Goal: Transaction & Acquisition: Purchase product/service

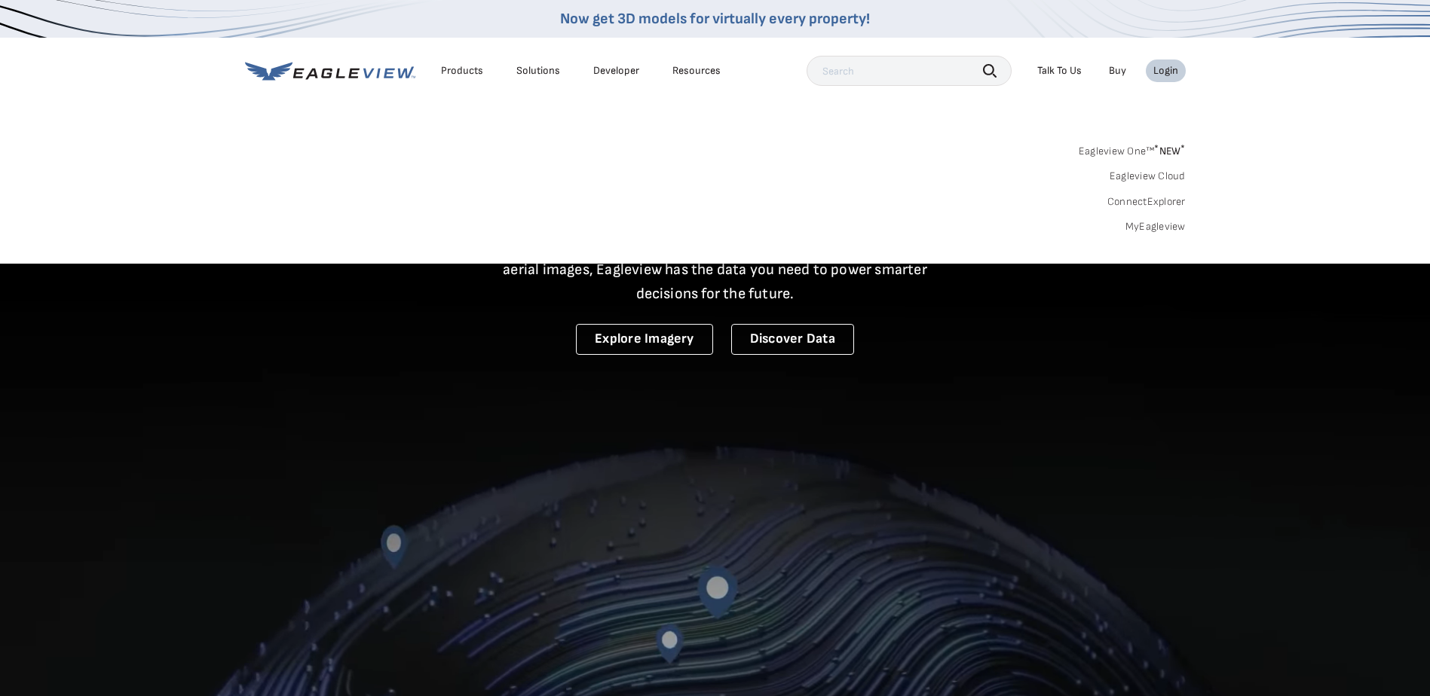
click at [1174, 228] on link "MyEagleview" at bounding box center [1155, 227] width 60 height 14
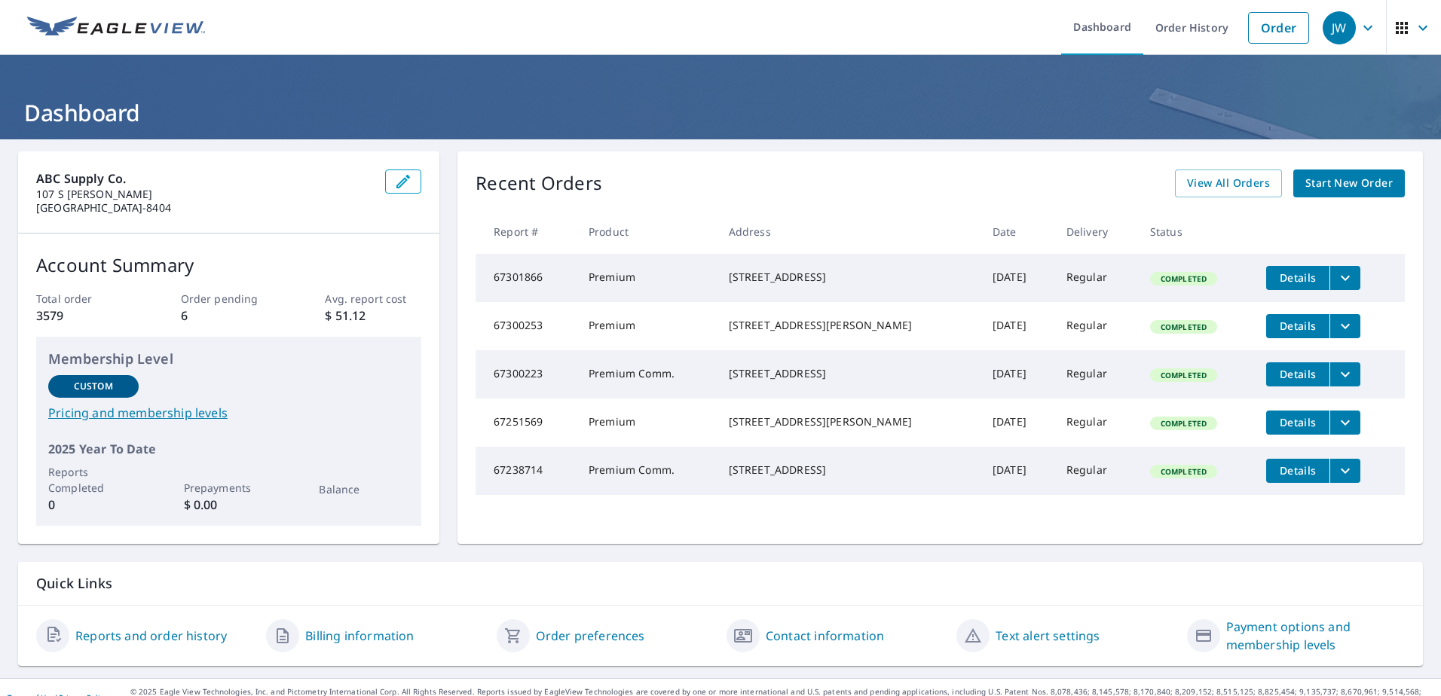
click at [1305, 184] on span "Start New Order" at bounding box center [1348, 183] width 87 height 19
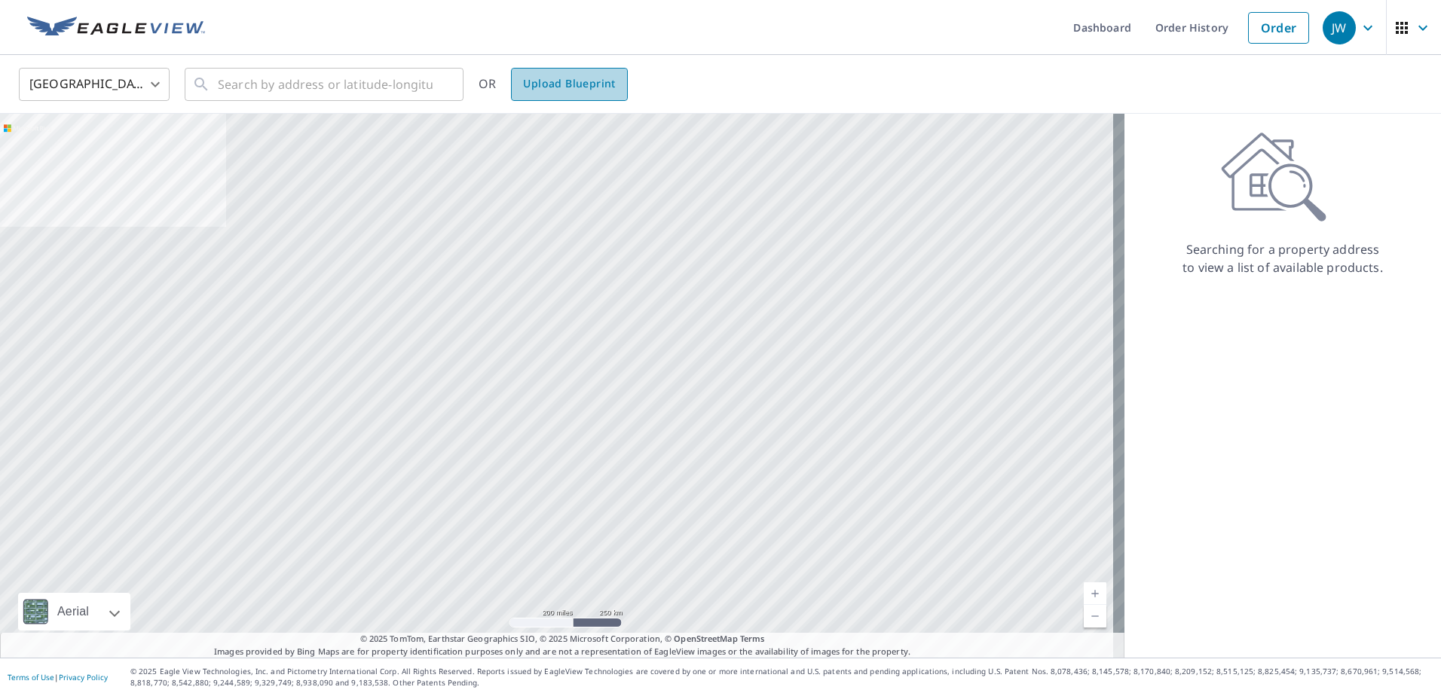
click at [577, 87] on span "Upload Blueprint" at bounding box center [569, 84] width 92 height 19
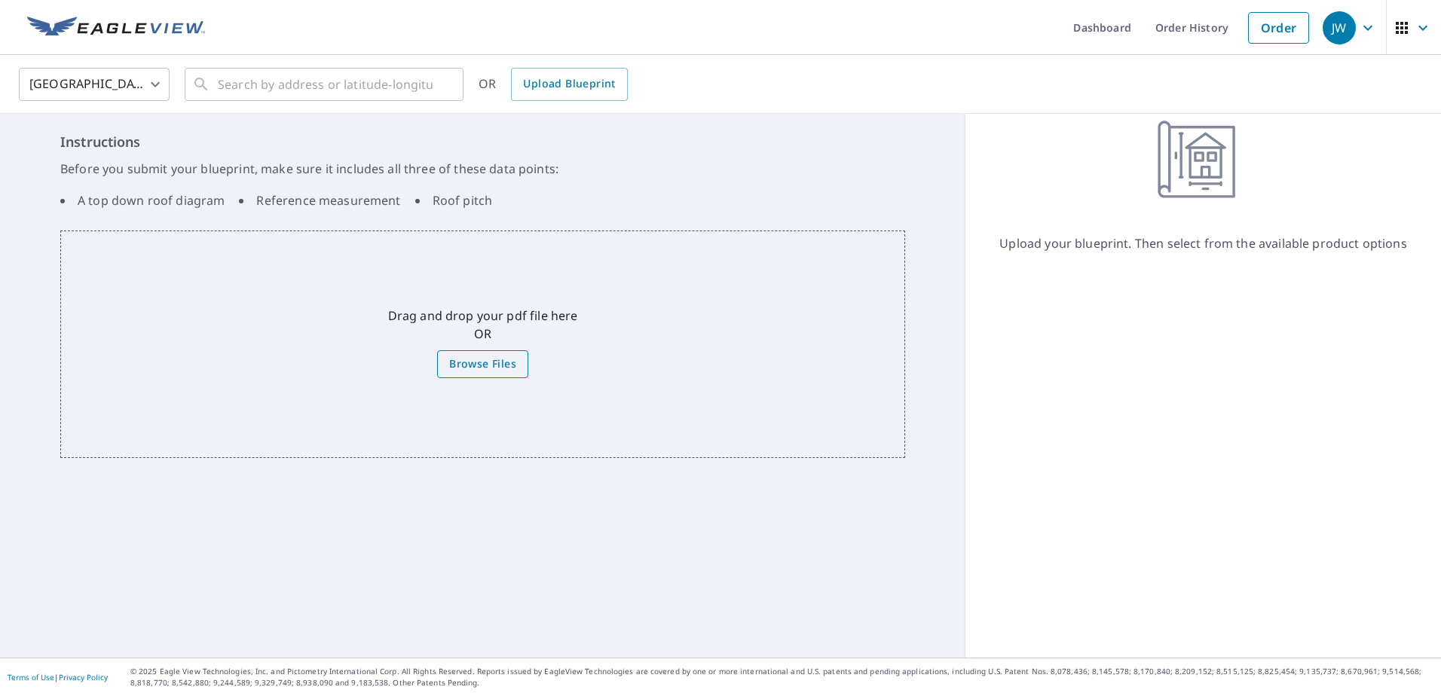
click at [481, 365] on span "Browse Files" at bounding box center [482, 364] width 67 height 19
click at [0, 0] on input "Browse Files" at bounding box center [0, 0] width 0 height 0
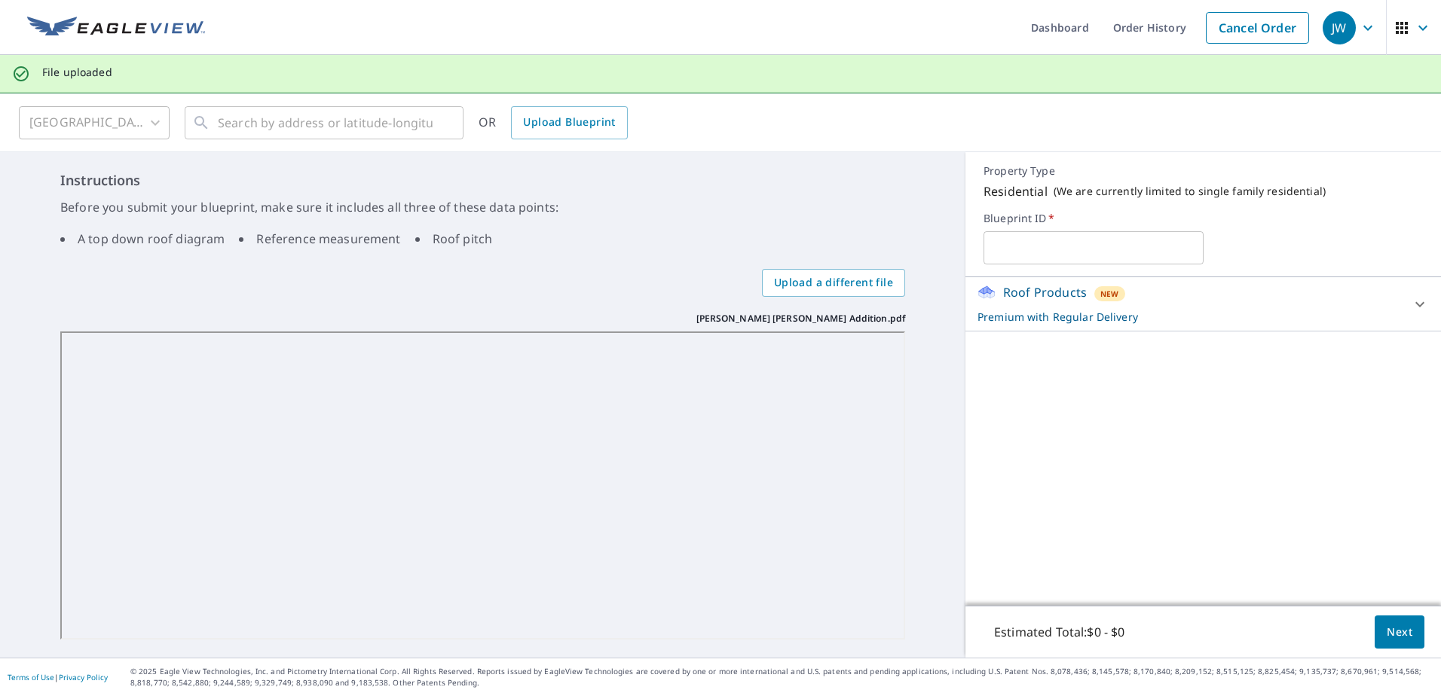
click at [1067, 252] on input "text" at bounding box center [1092, 248] width 219 height 42
type input "JC White - Johnston"
click at [1274, 297] on div "Roof Products New Premium with Regular Delivery" at bounding box center [1189, 303] width 424 height 41
click at [1387, 630] on span "Next" at bounding box center [1400, 632] width 26 height 19
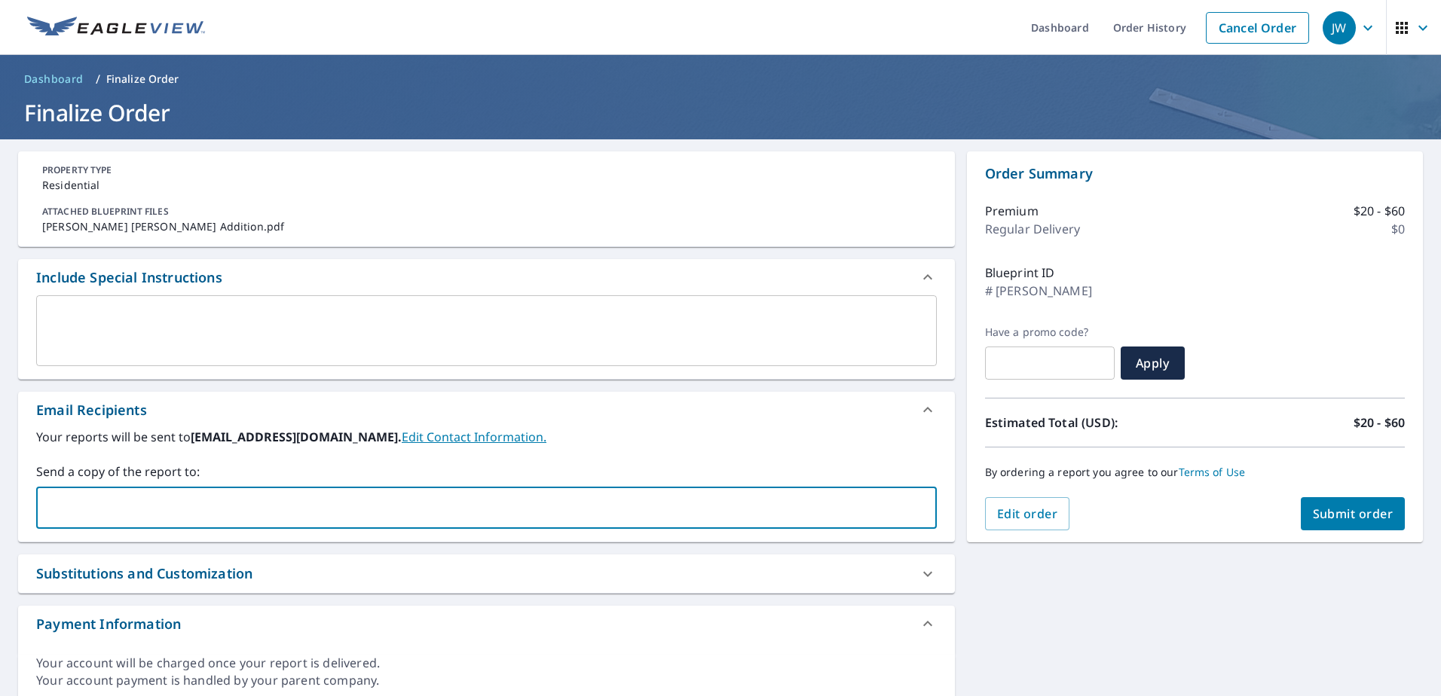
click at [169, 497] on input "text" at bounding box center [475, 508] width 864 height 29
type input "steven.snyder@abcsupply.com"
click at [1360, 511] on span "Submit order" at bounding box center [1353, 514] width 81 height 17
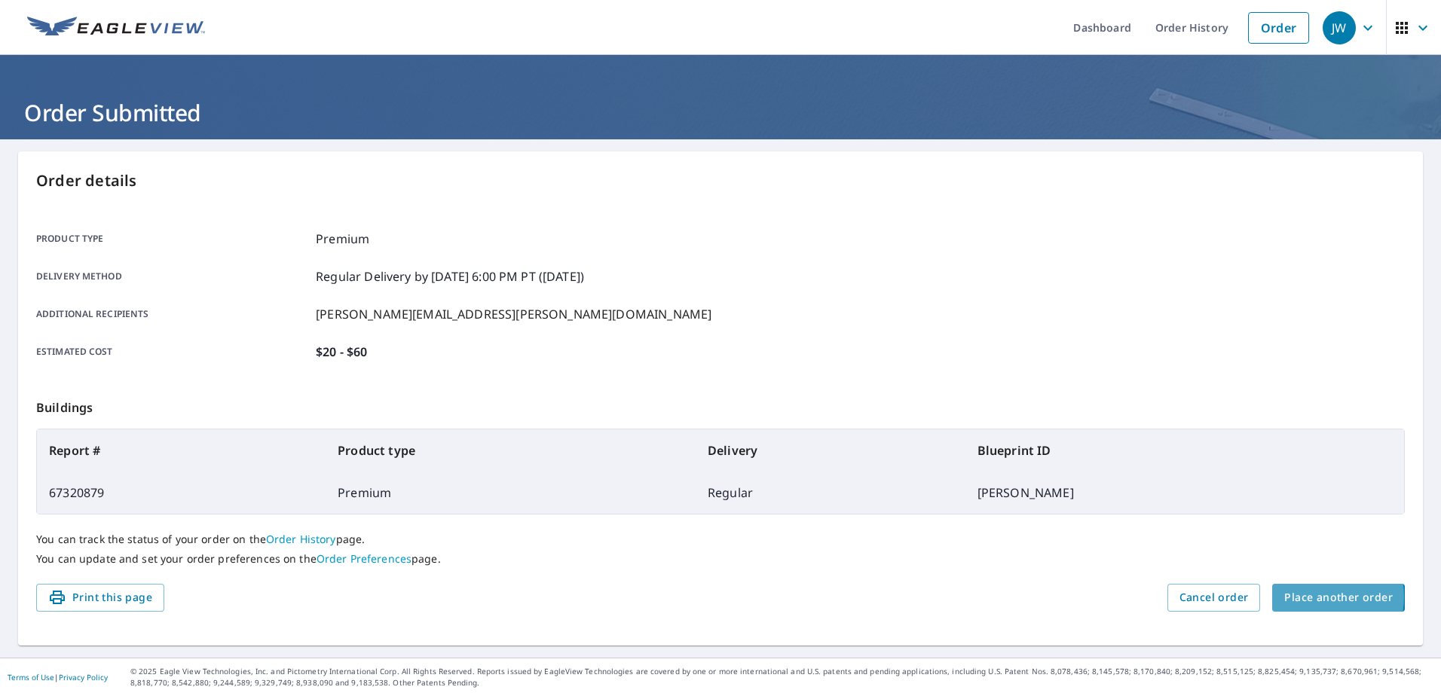
click at [1308, 596] on span "Place another order" at bounding box center [1338, 598] width 109 height 19
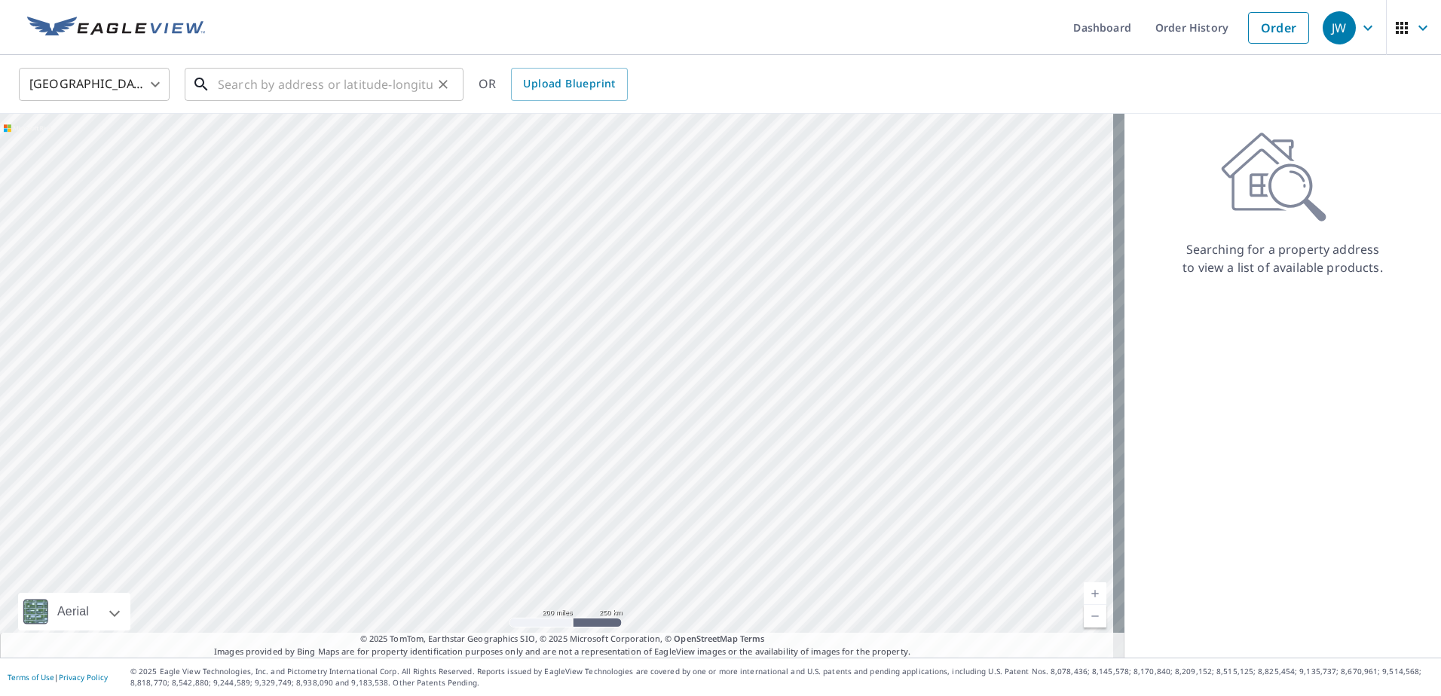
click at [280, 87] on input "text" at bounding box center [325, 84] width 215 height 42
paste input "17094 W Lundberg St Surprise AZ"
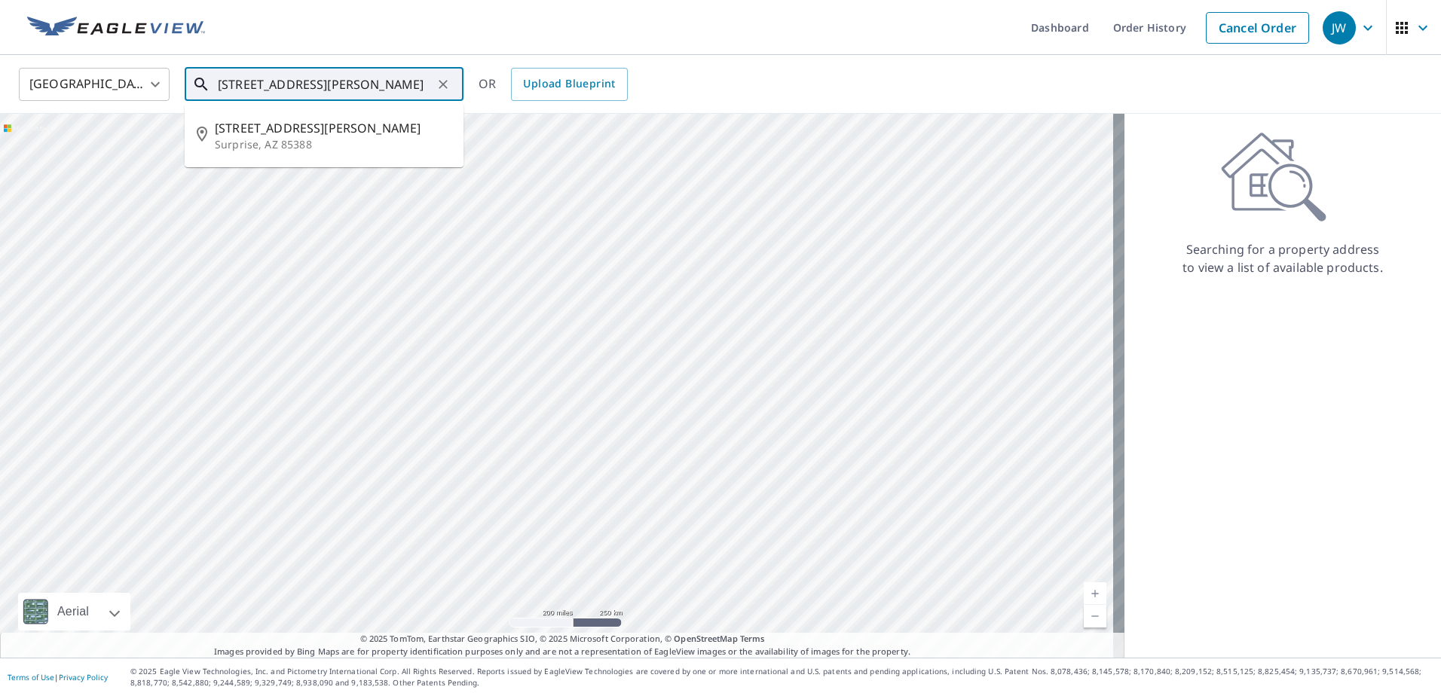
type input "17094 W Lundberg St Surprise AZ"
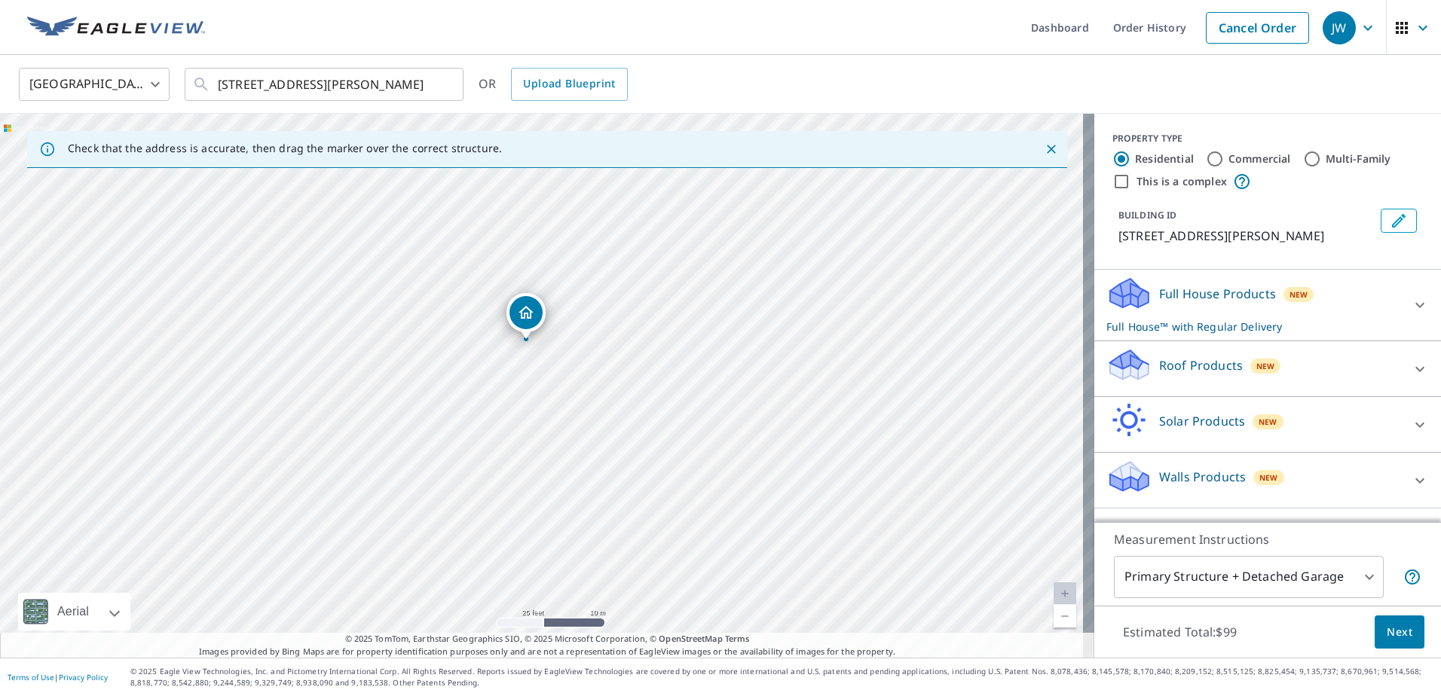
drag, startPoint x: 570, startPoint y: 363, endPoint x: 573, endPoint y: 414, distance: 51.3
click at [573, 414] on div "17094 W Lundberg St Surprise, AZ 85388" at bounding box center [547, 386] width 1094 height 544
click at [1363, 577] on body "JW JW Dashboard Order History Cancel Order JW United States US ​ 17094 W Lundbe…" at bounding box center [720, 348] width 1441 height 696
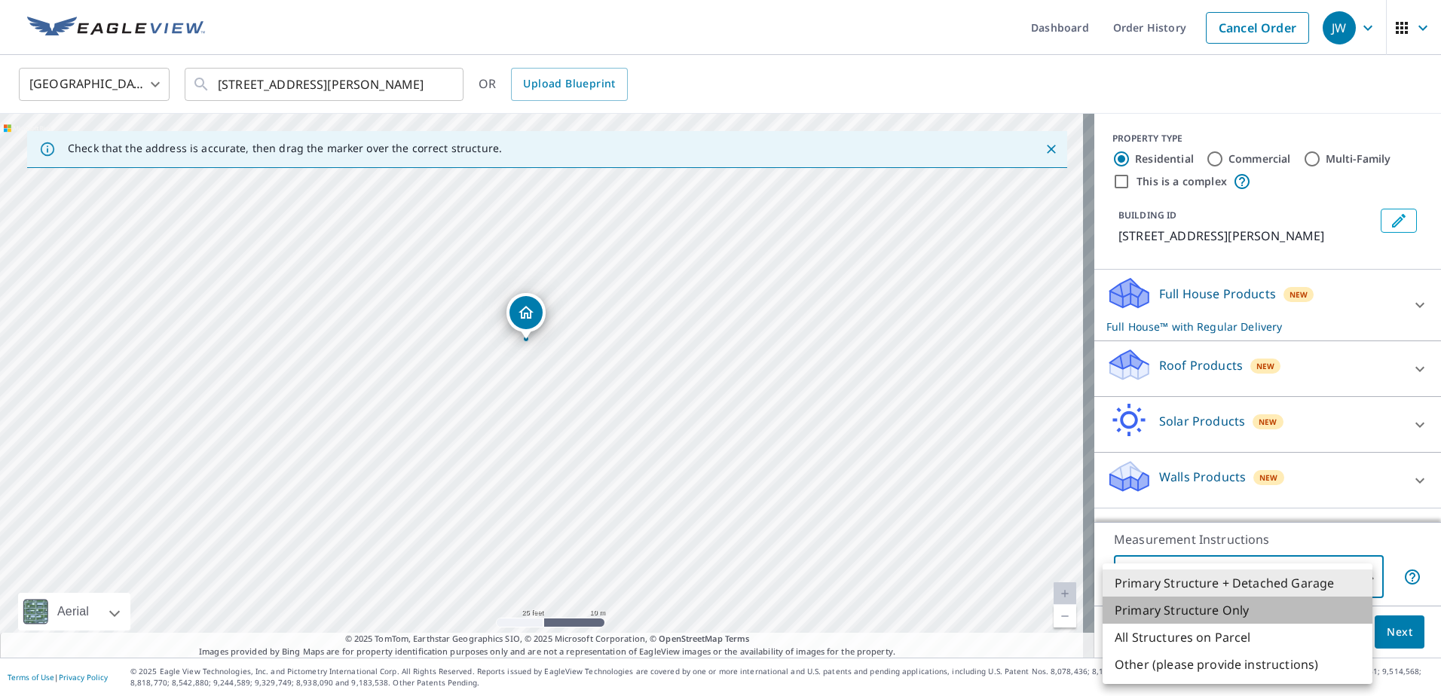
click at [1257, 611] on li "Primary Structure Only" at bounding box center [1238, 610] width 270 height 27
type input "2"
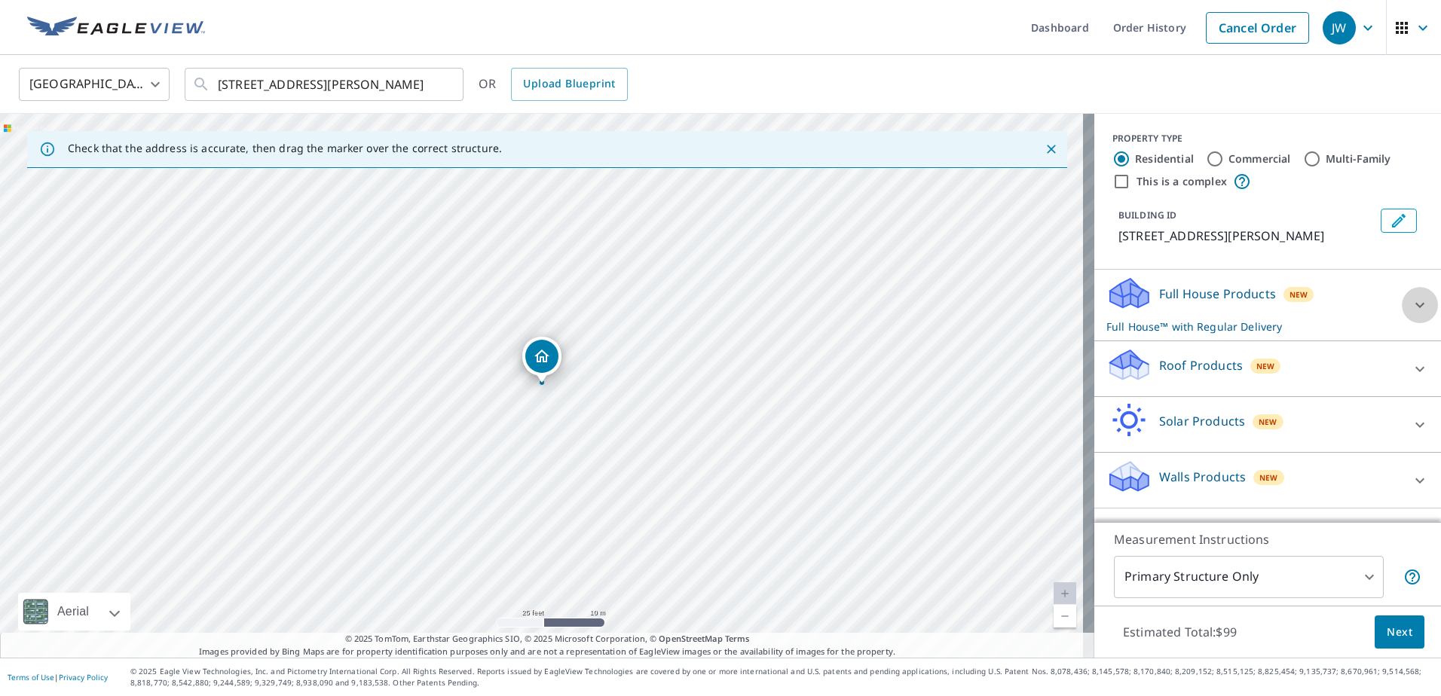
click at [1417, 299] on icon at bounding box center [1420, 305] width 18 height 18
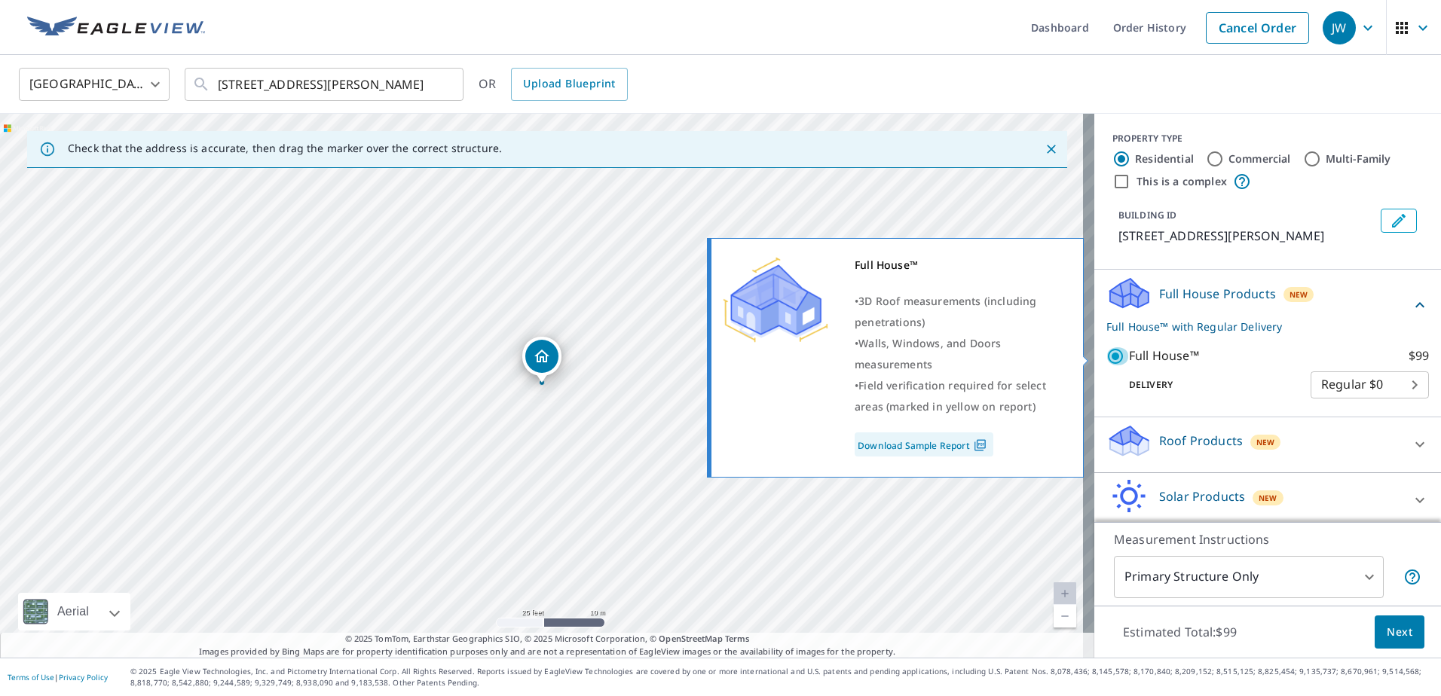
click at [1106, 354] on input "Full House™ $99" at bounding box center [1117, 356] width 23 height 18
checkbox input "false"
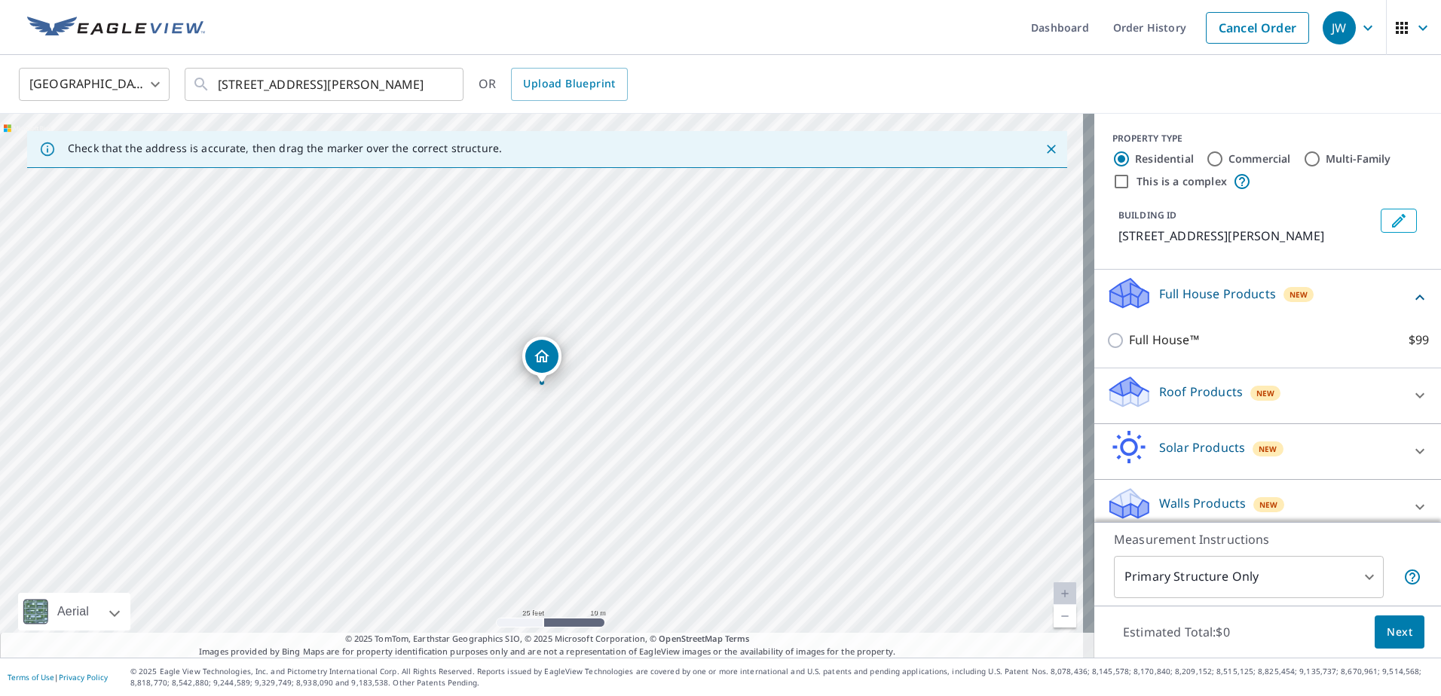
click at [1329, 399] on div "Roof Products New" at bounding box center [1253, 396] width 295 height 43
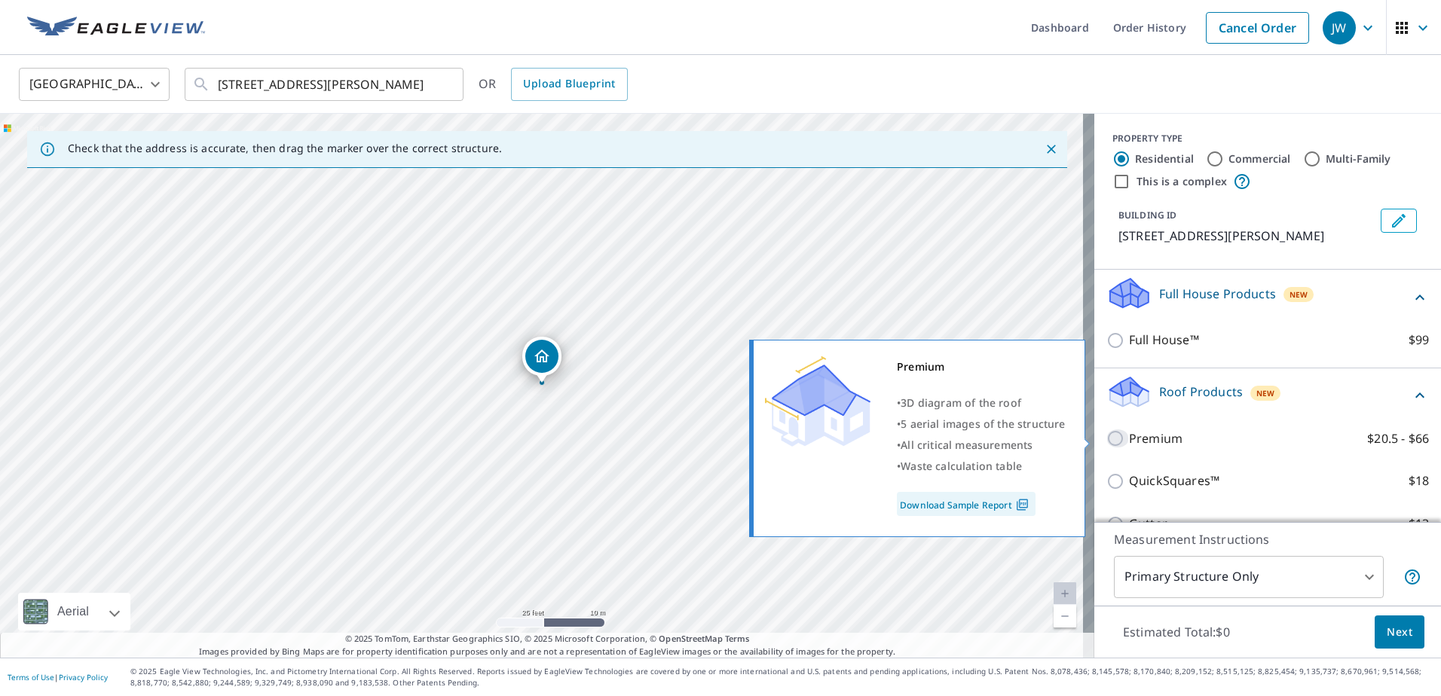
click at [1106, 439] on input "Premium $20.5 - $66" at bounding box center [1117, 439] width 23 height 18
checkbox input "true"
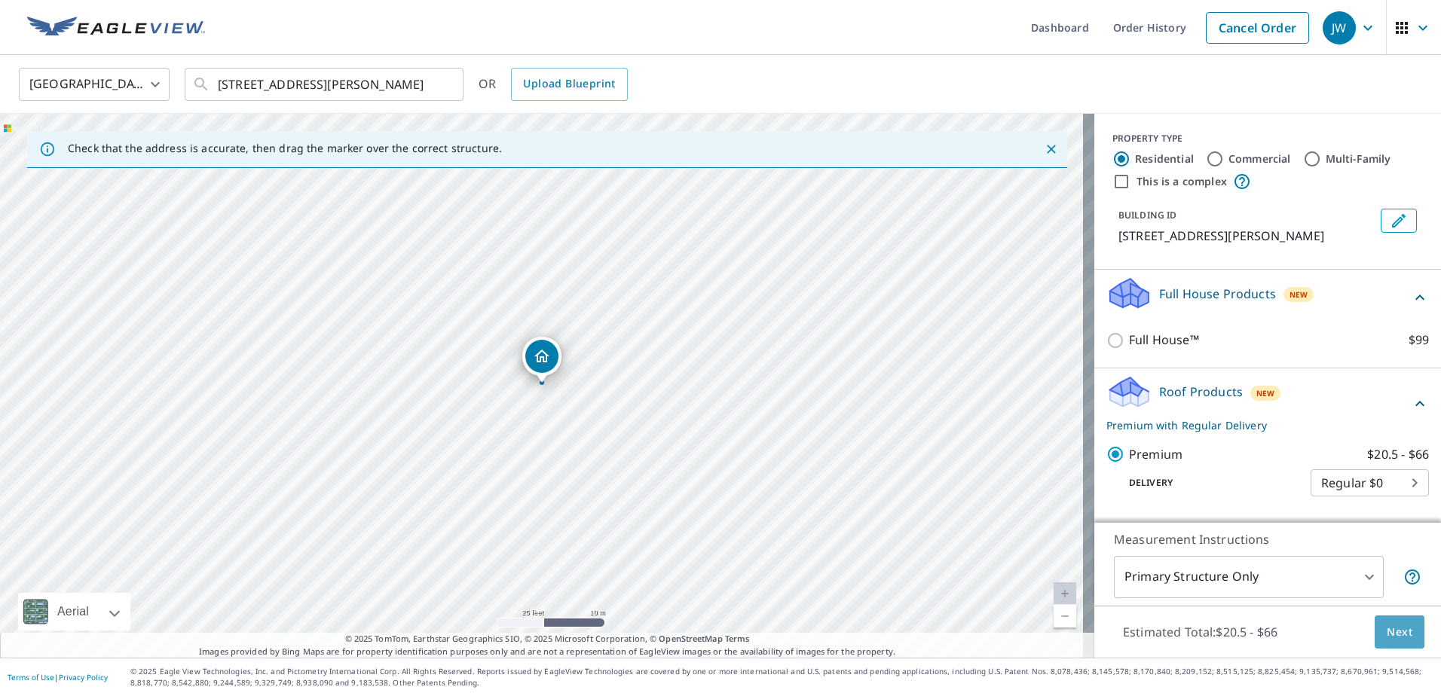
click at [1396, 634] on span "Next" at bounding box center [1400, 632] width 26 height 19
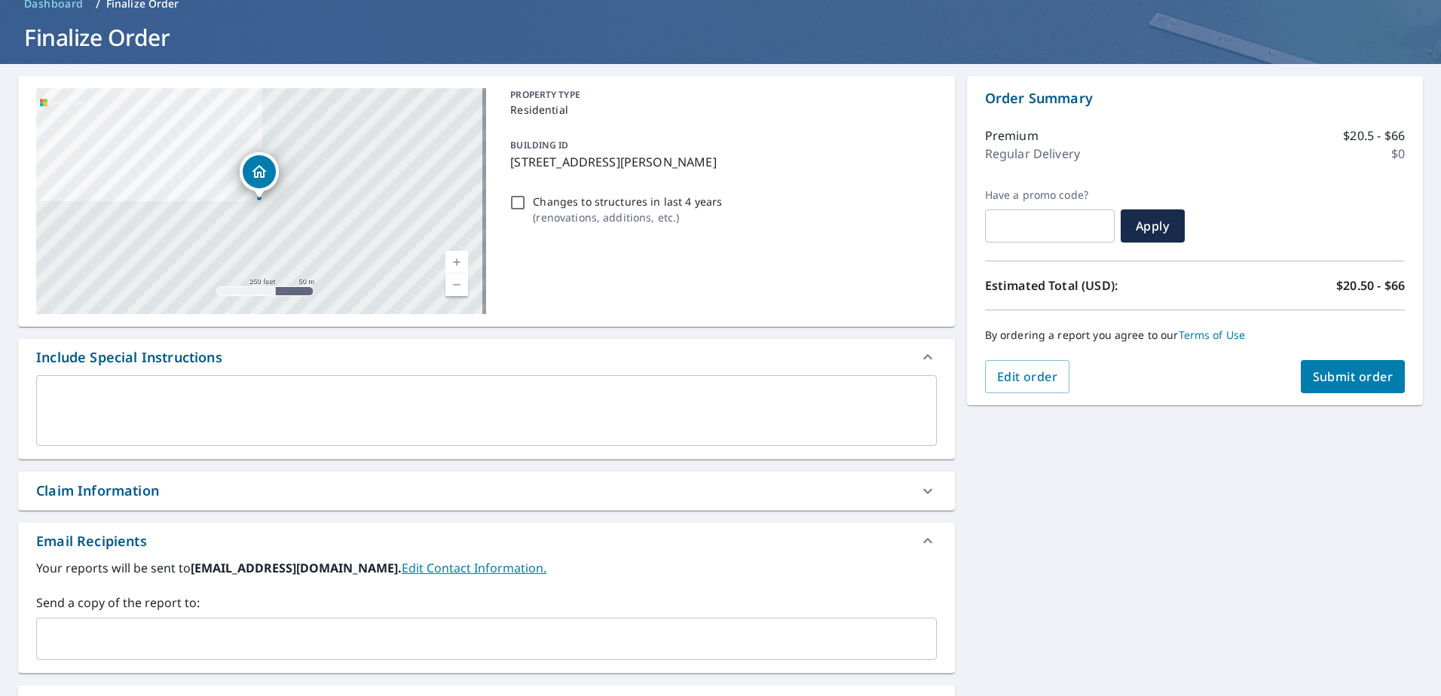
scroll to position [151, 0]
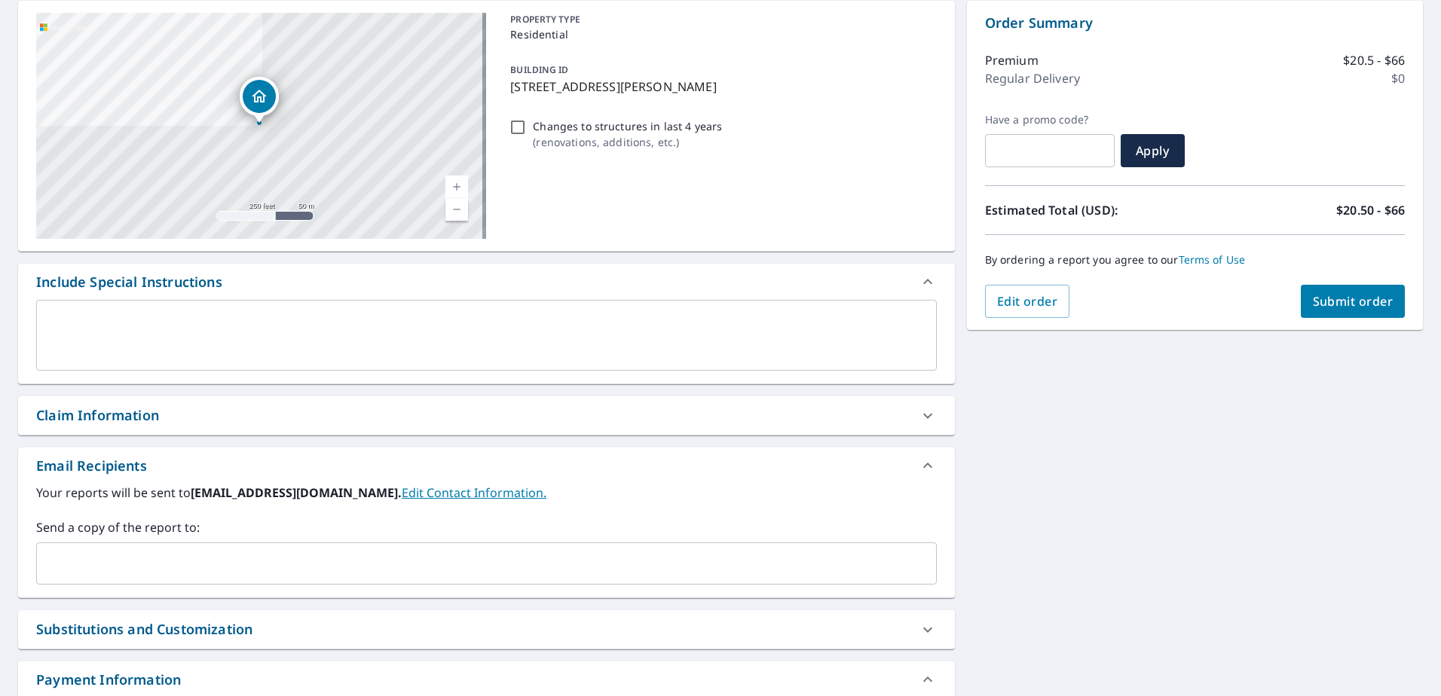
click at [71, 578] on div "​" at bounding box center [486, 564] width 901 height 42
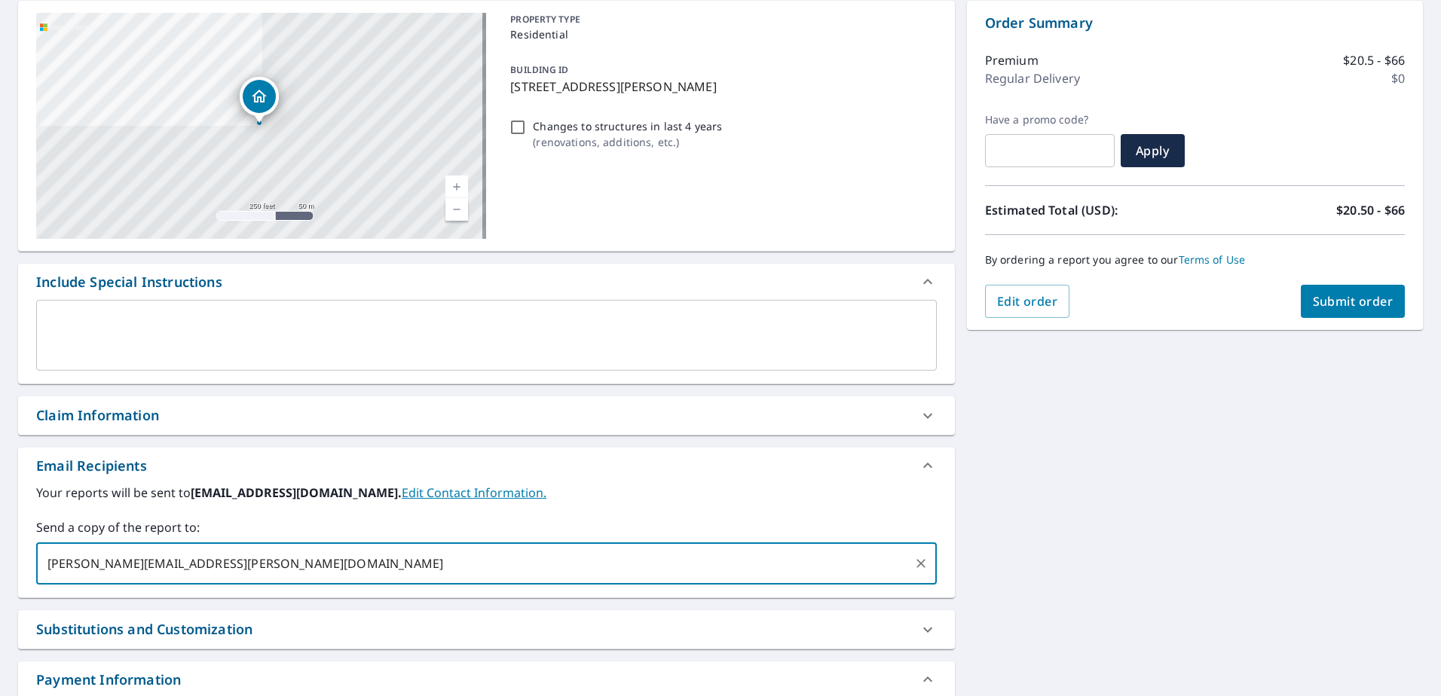
type input "steven.snyder@abcsupply.com"
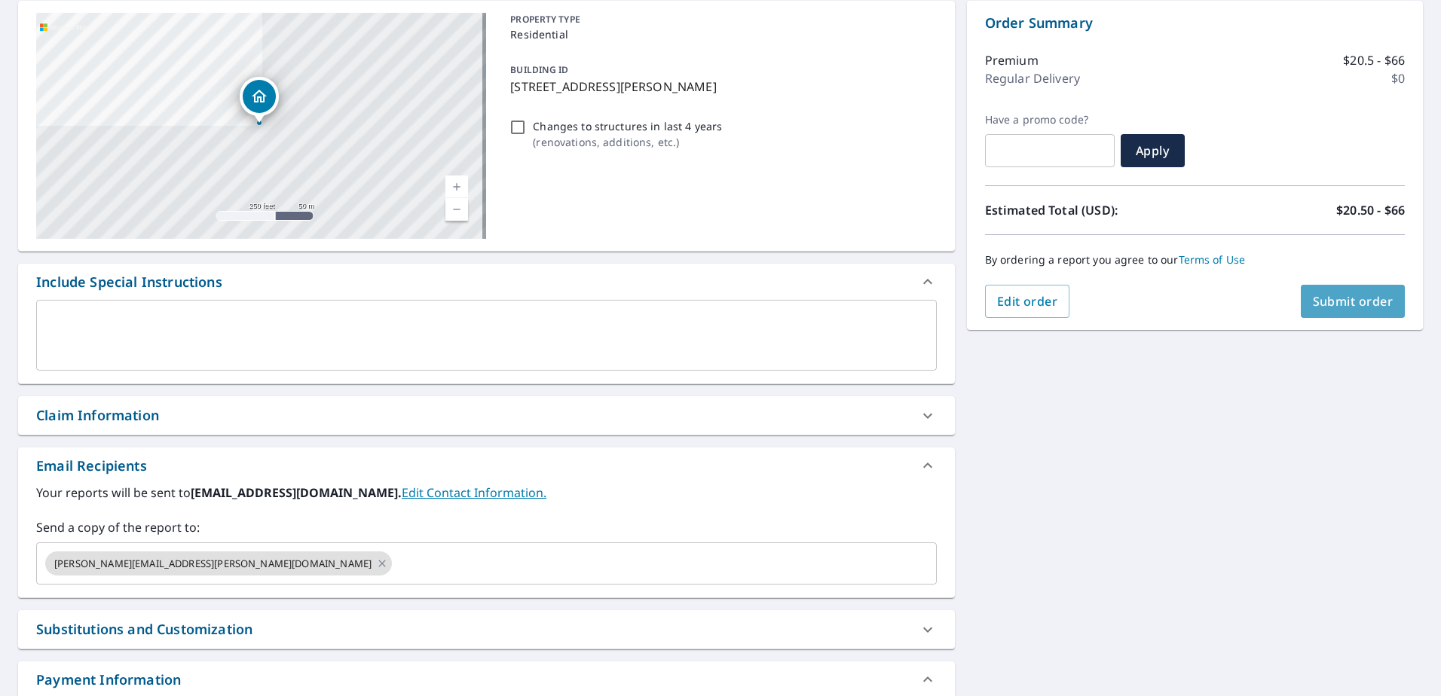
click at [1313, 301] on span "Submit order" at bounding box center [1353, 301] width 81 height 17
